Goal: Information Seeking & Learning: Find specific fact

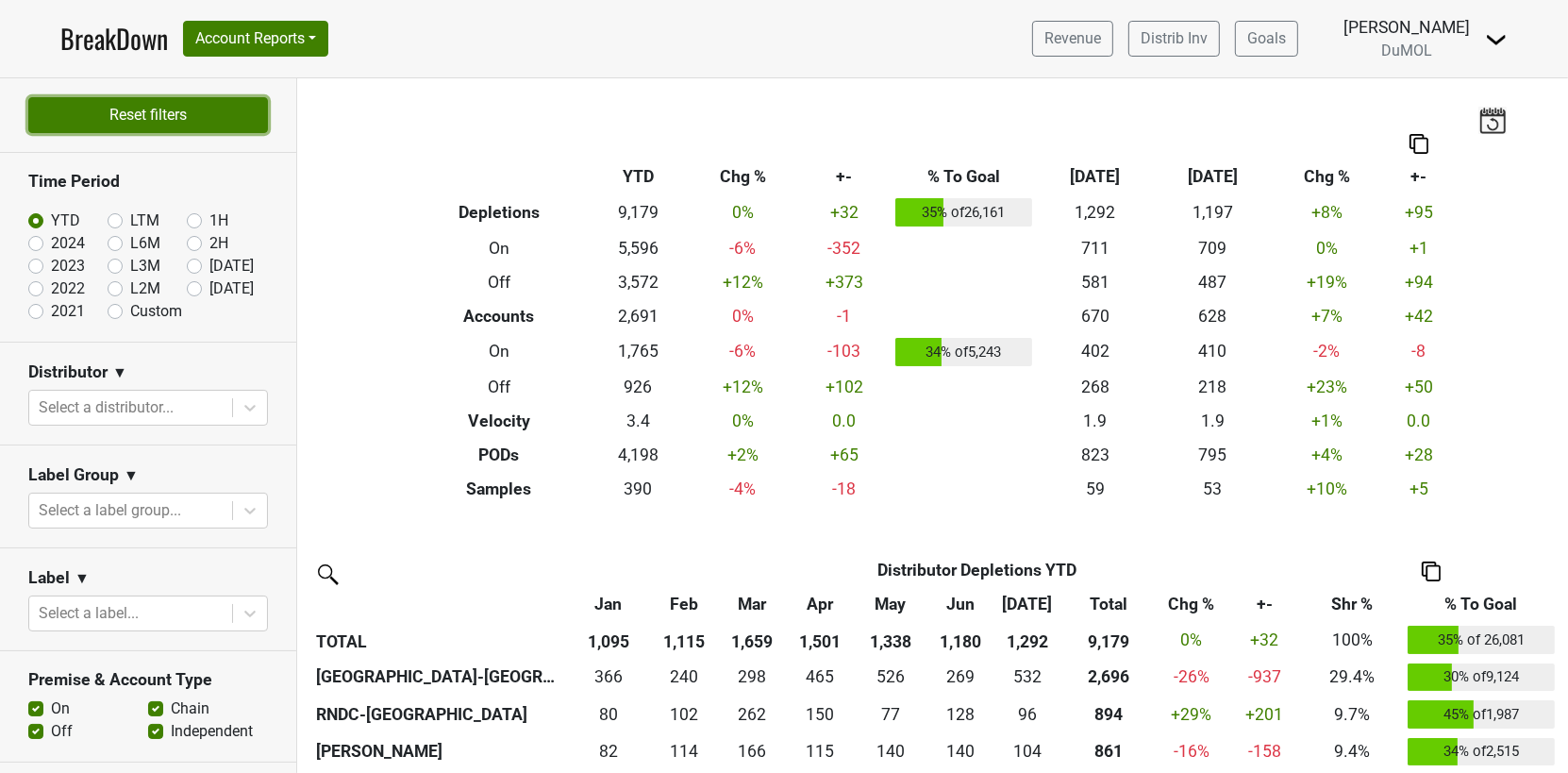
click at [136, 112] on button "Reset filters" at bounding box center [148, 115] width 239 height 36
checkbox input "false"
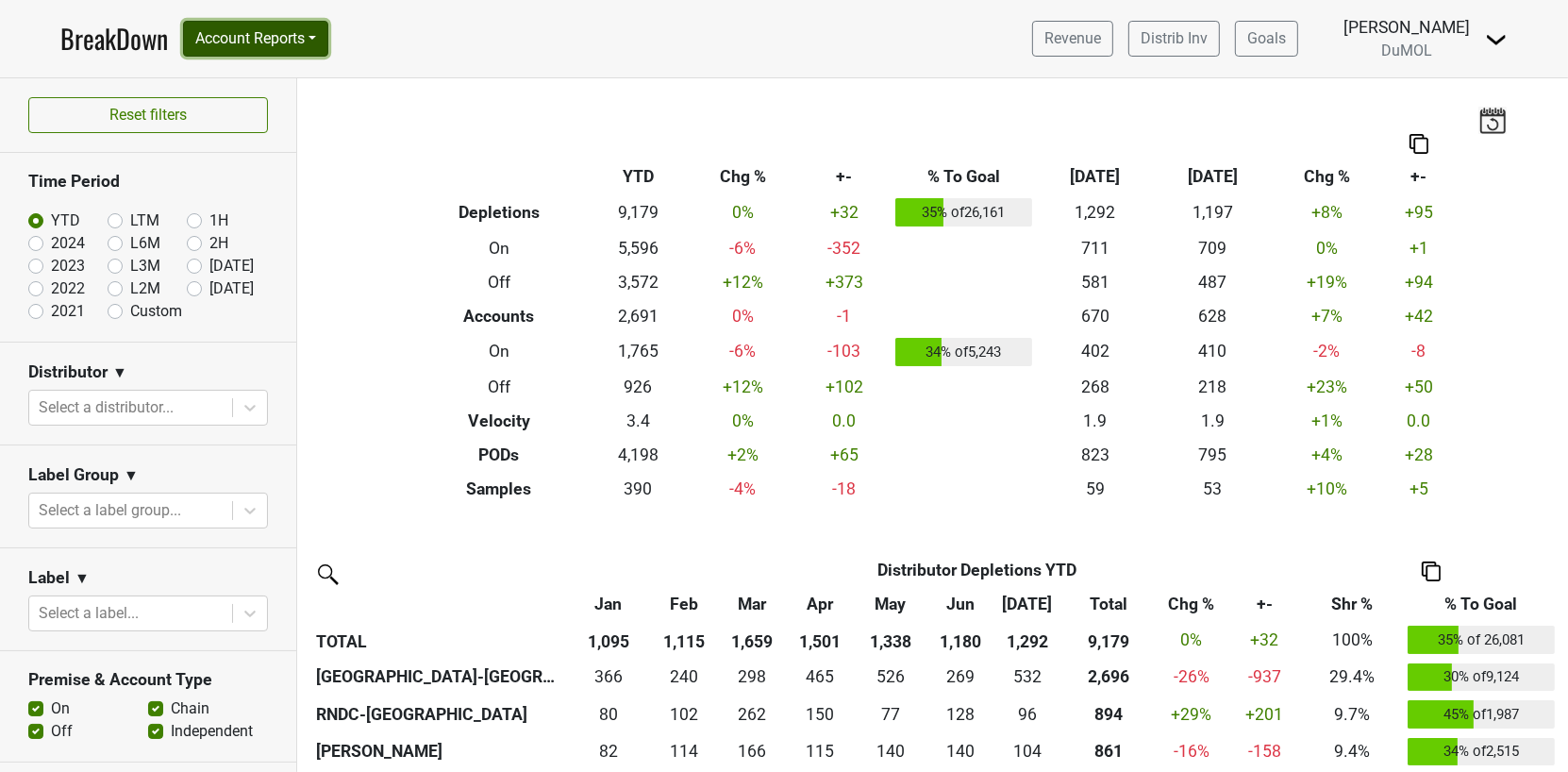
click at [301, 36] on button "Account Reports" at bounding box center [255, 39] width 145 height 36
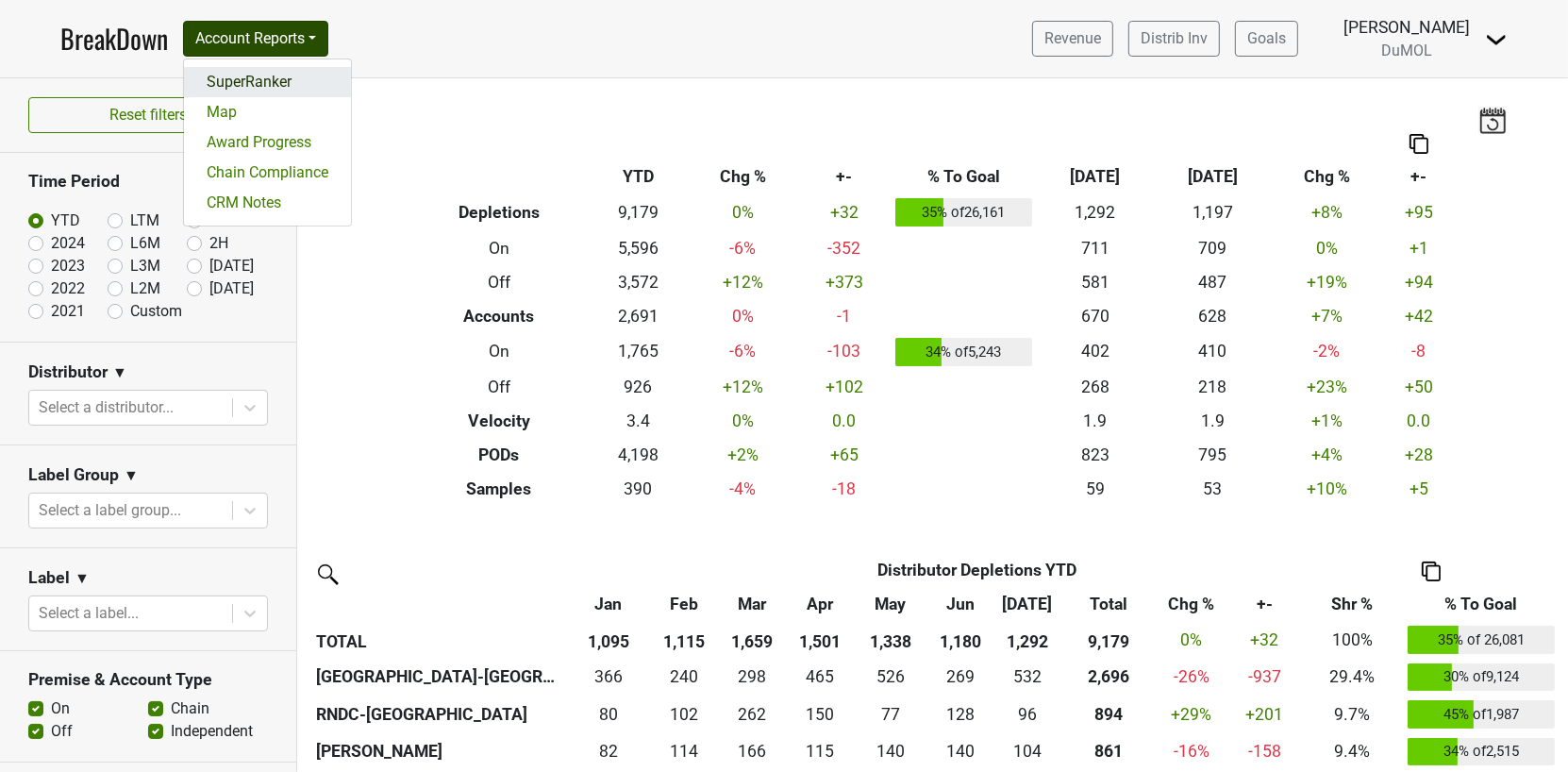
click at [267, 85] on link "SuperRanker" at bounding box center [267, 81] width 167 height 30
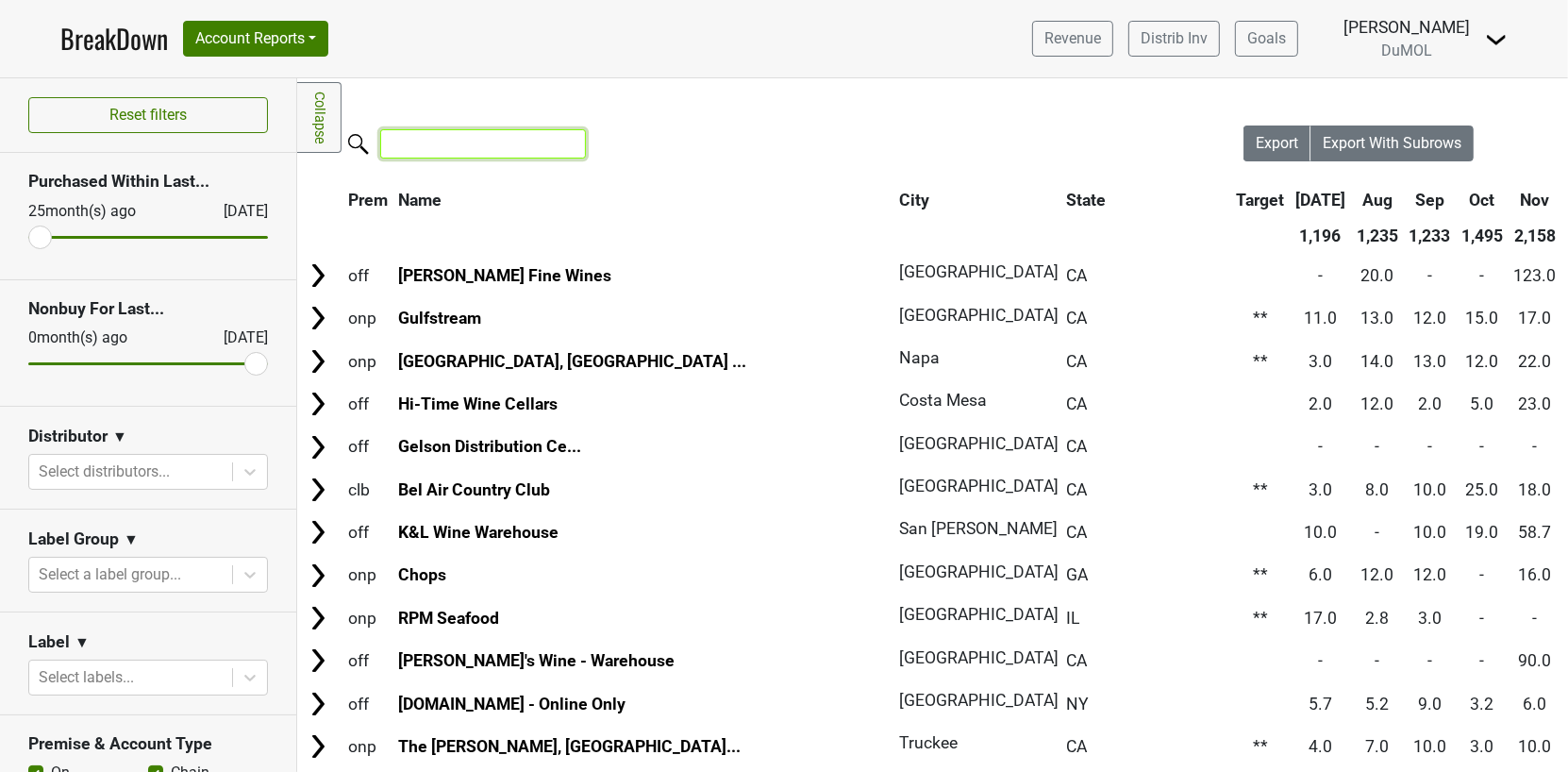
click at [497, 141] on input "search" at bounding box center [483, 143] width 206 height 29
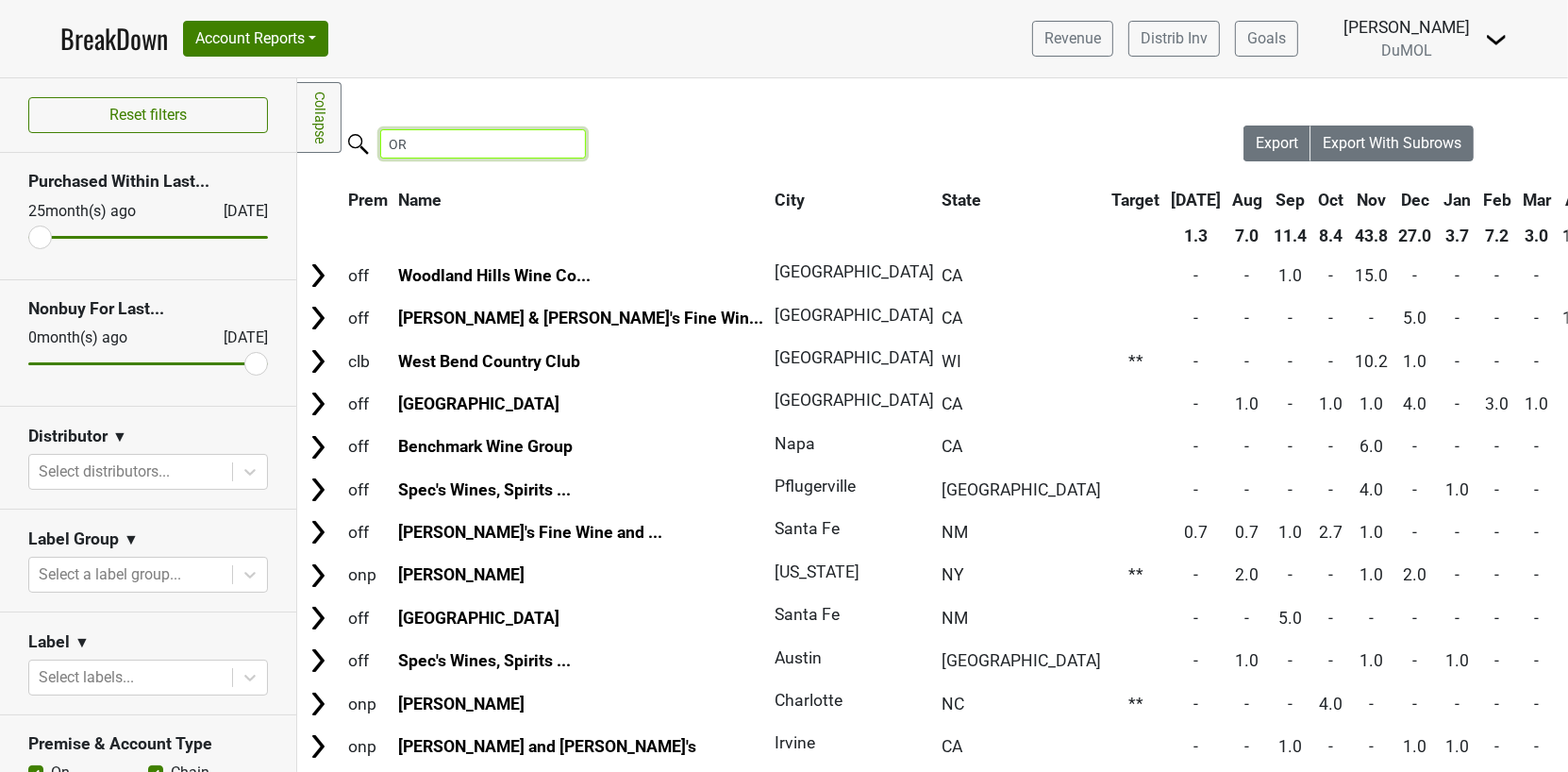
type input "O"
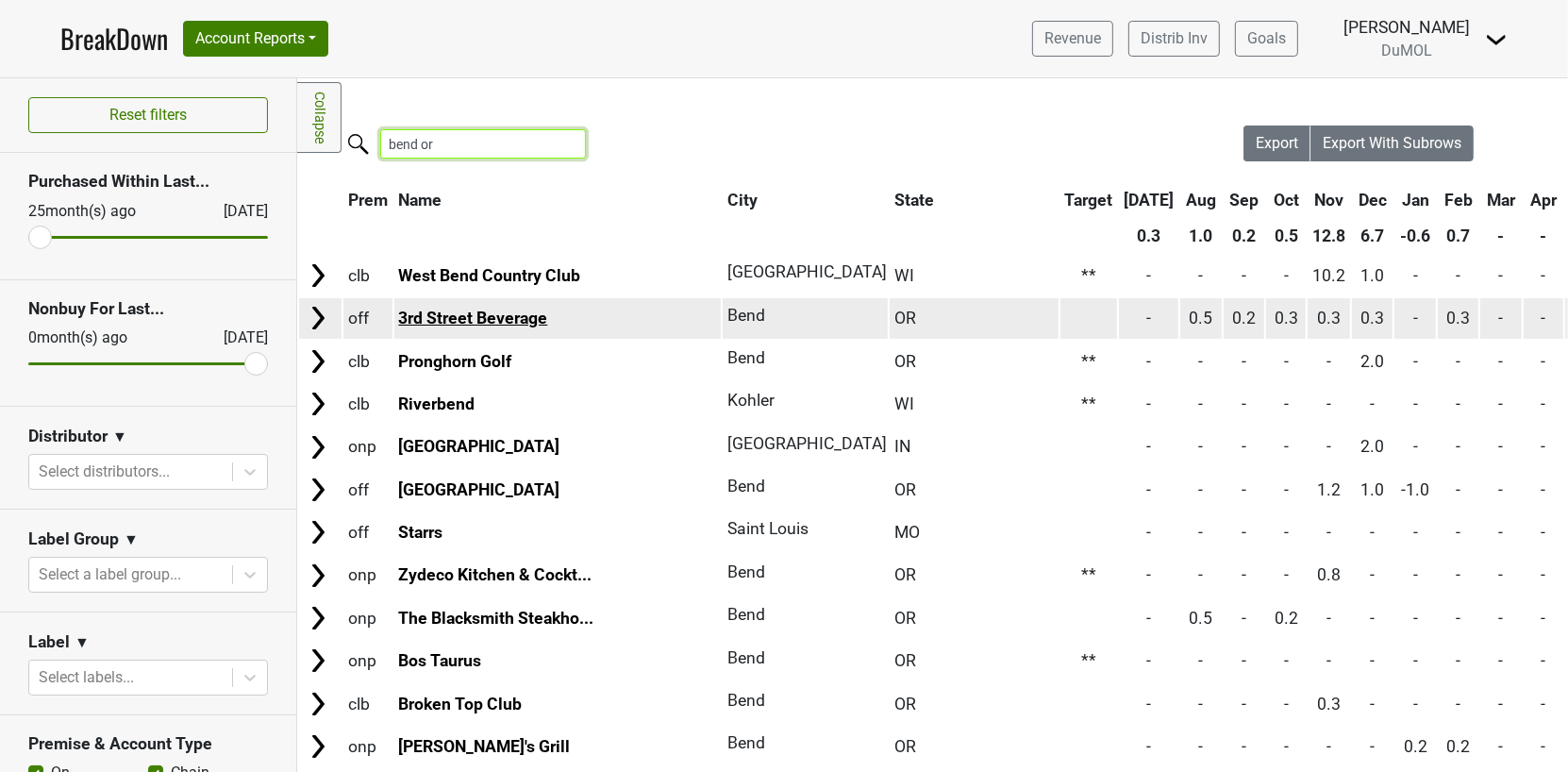
type input "bend or"
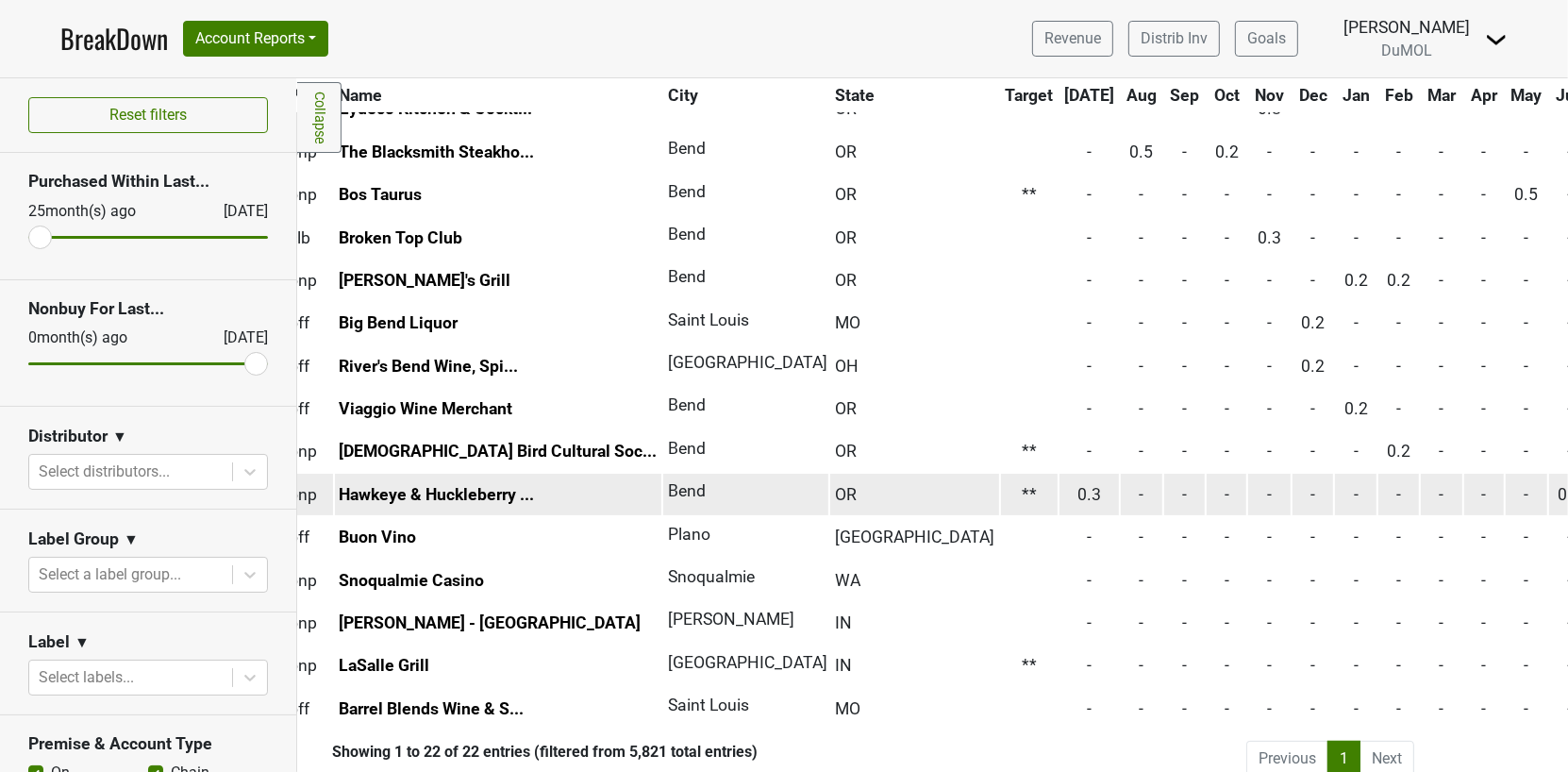
scroll to position [466, 0]
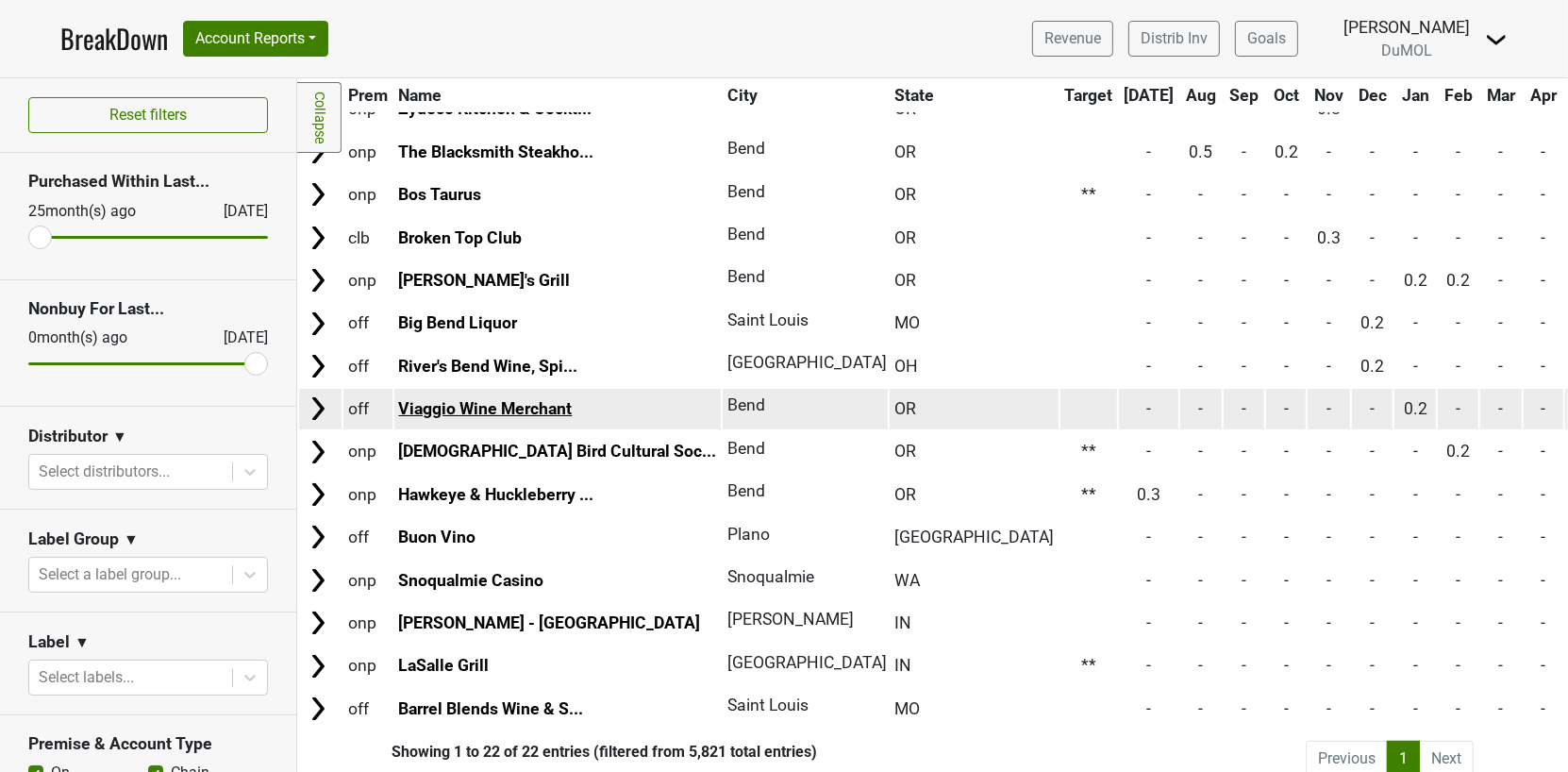
click at [474, 399] on link "Viaggio Wine Merchant" at bounding box center [485, 408] width 174 height 19
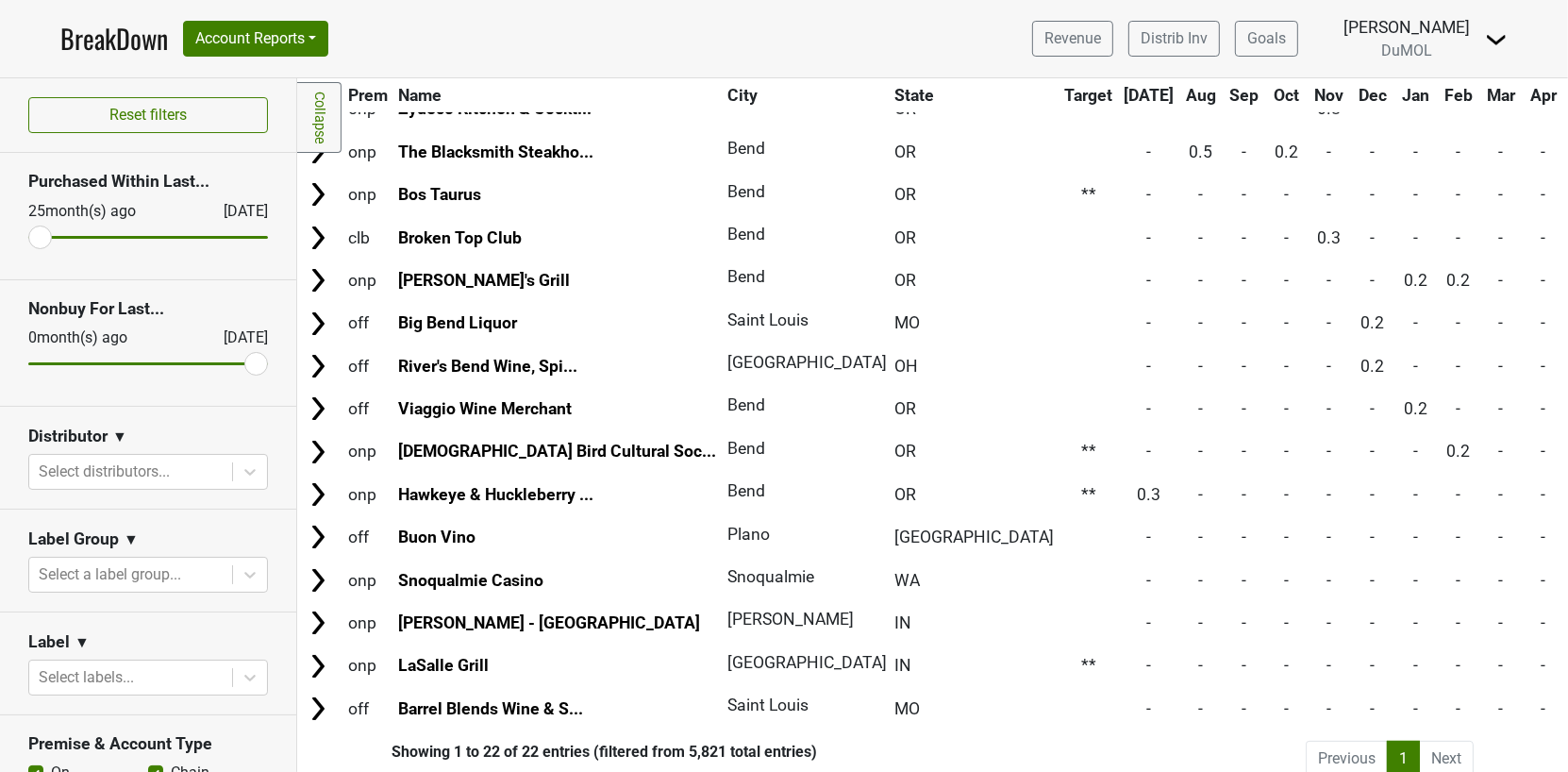
click at [122, 44] on link "BreakDown" at bounding box center [114, 39] width 107 height 40
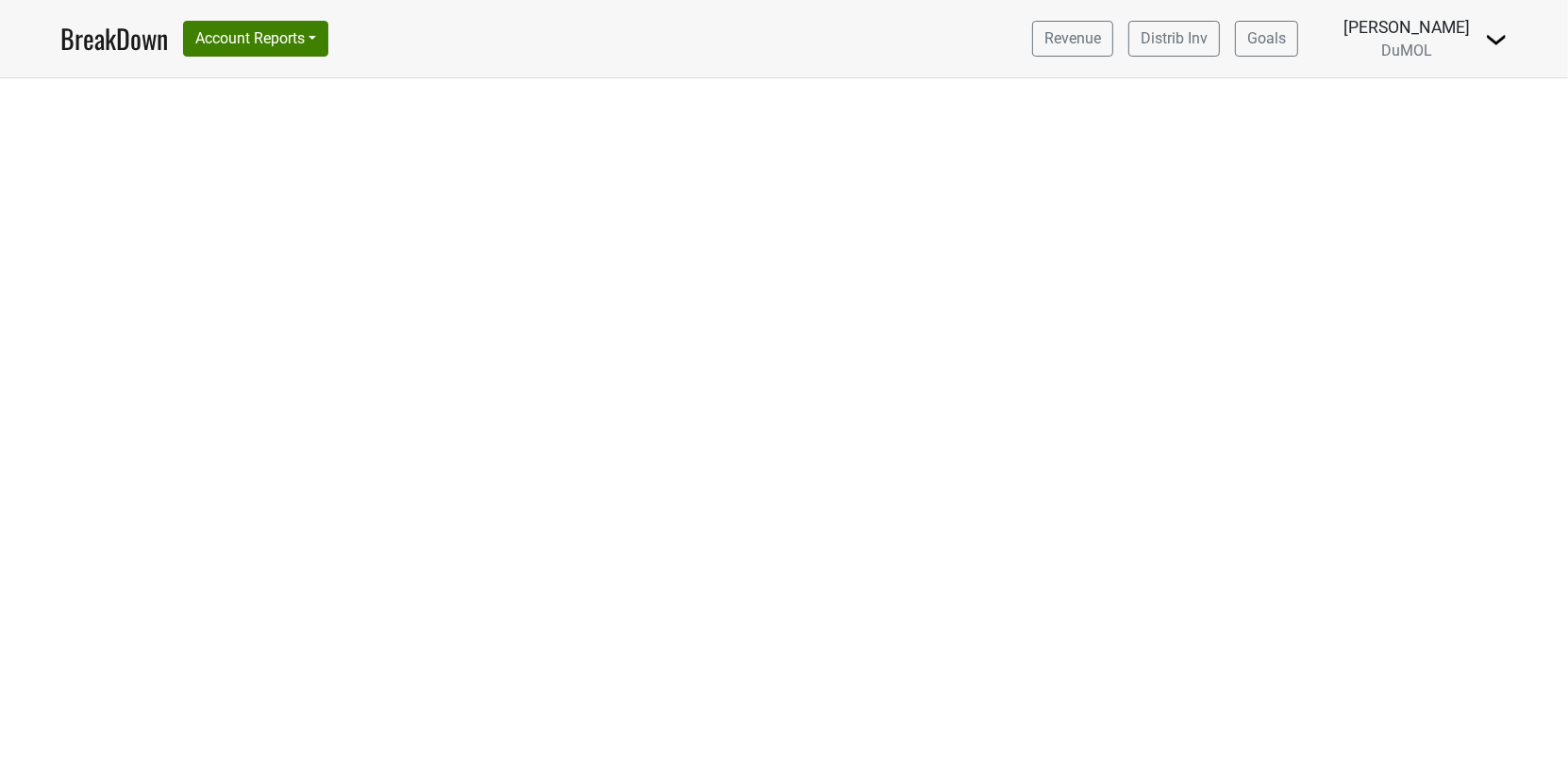
select select "CA"
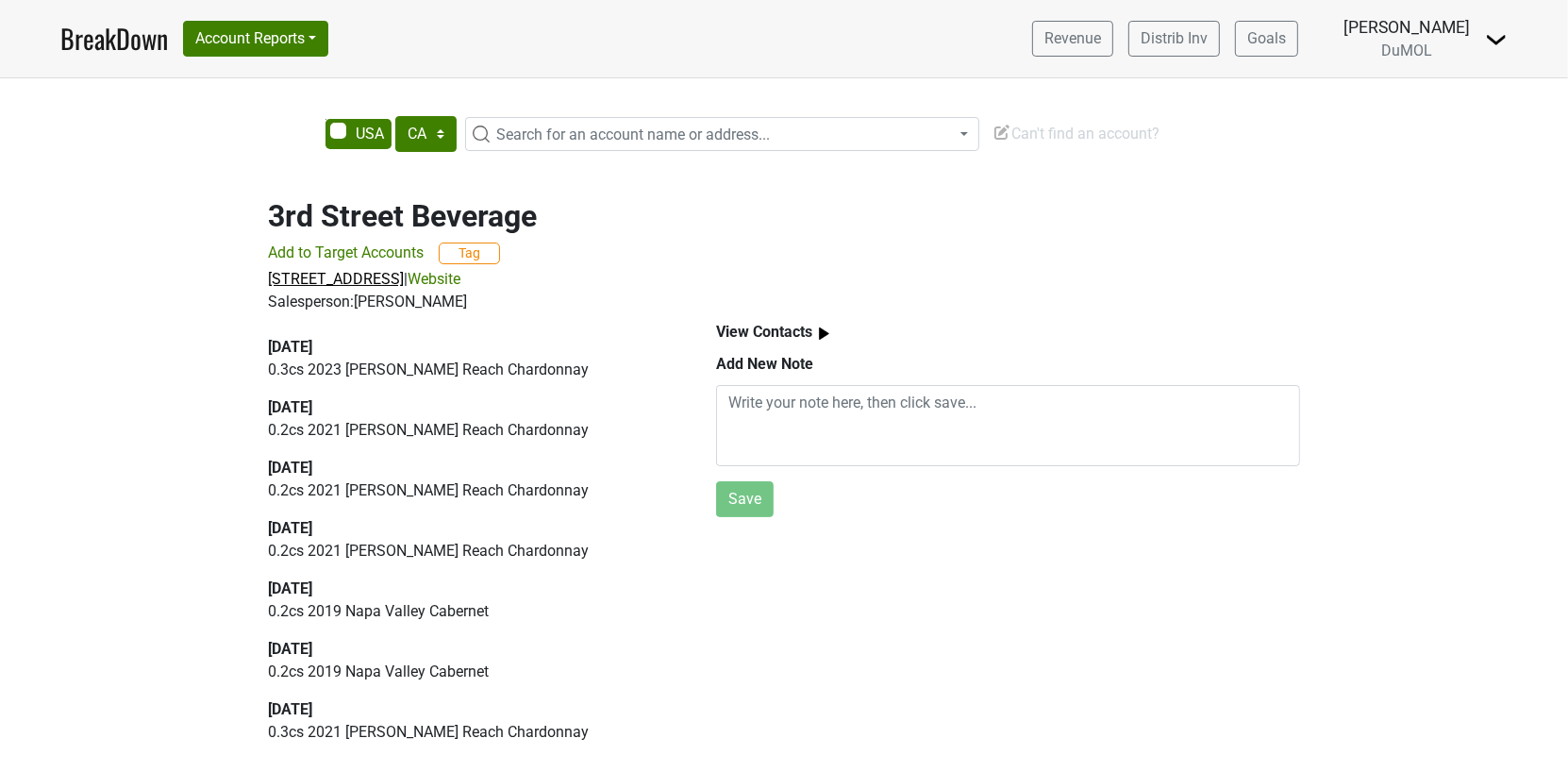
click at [404, 279] on span "740 NE 3rd St, Ste 5, Bend, OR 97701" at bounding box center [336, 279] width 136 height 18
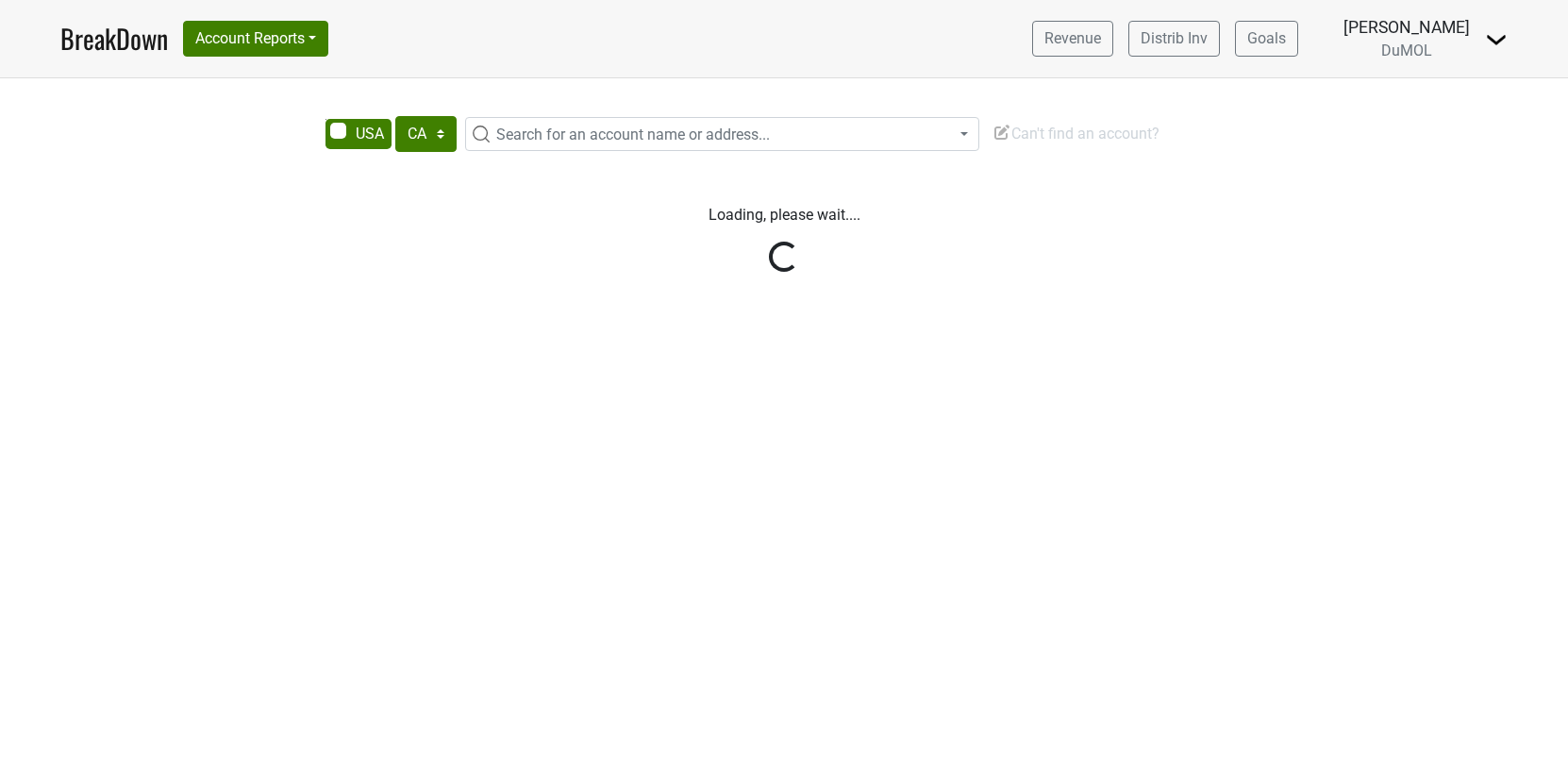
select select "CA"
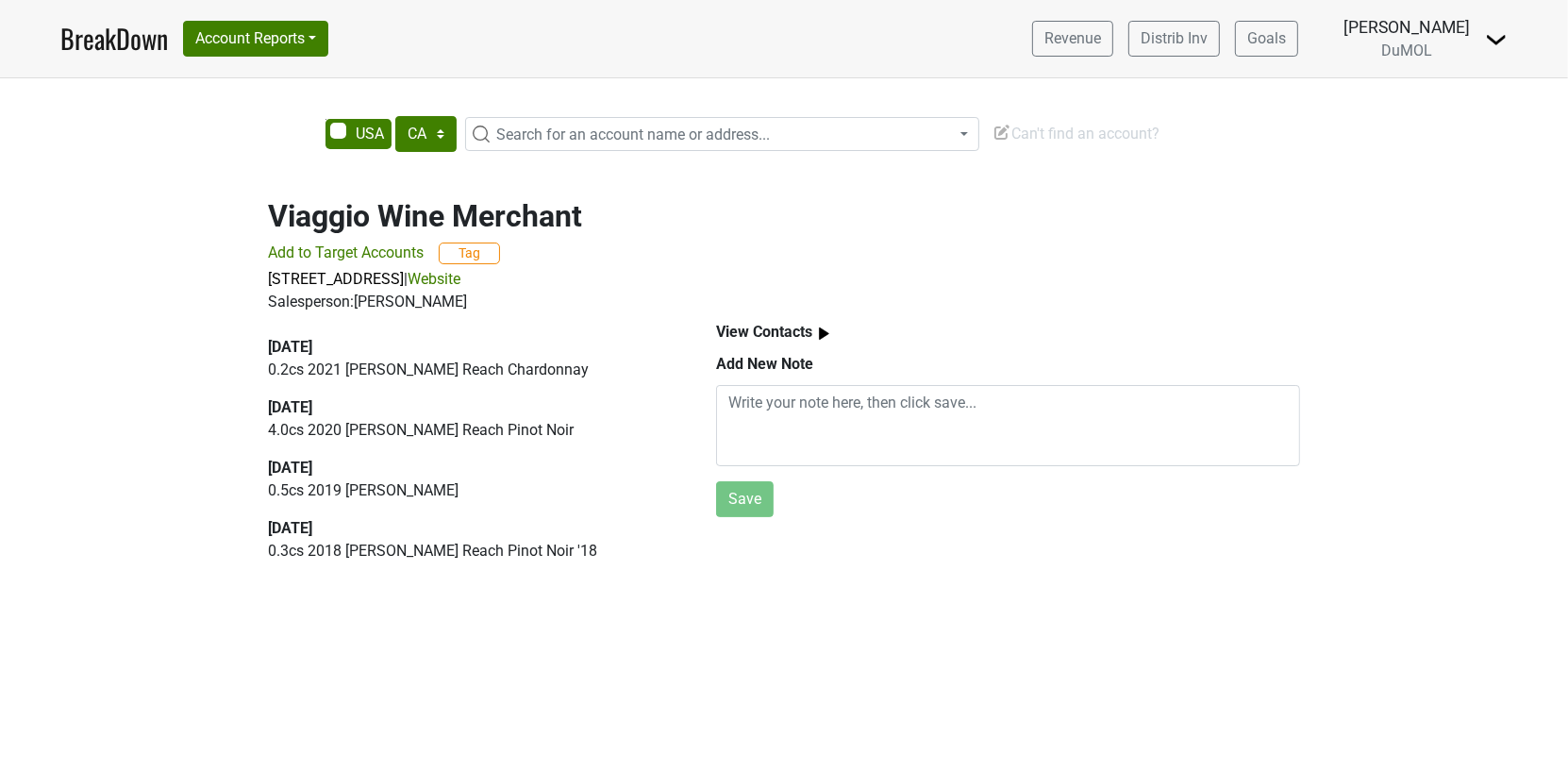
click at [403, 219] on h2 "Viaggio Wine Merchant" at bounding box center [784, 217] width 1033 height 36
click at [461, 279] on link "Website" at bounding box center [434, 279] width 53 height 18
